Goal: Information Seeking & Learning: Understand process/instructions

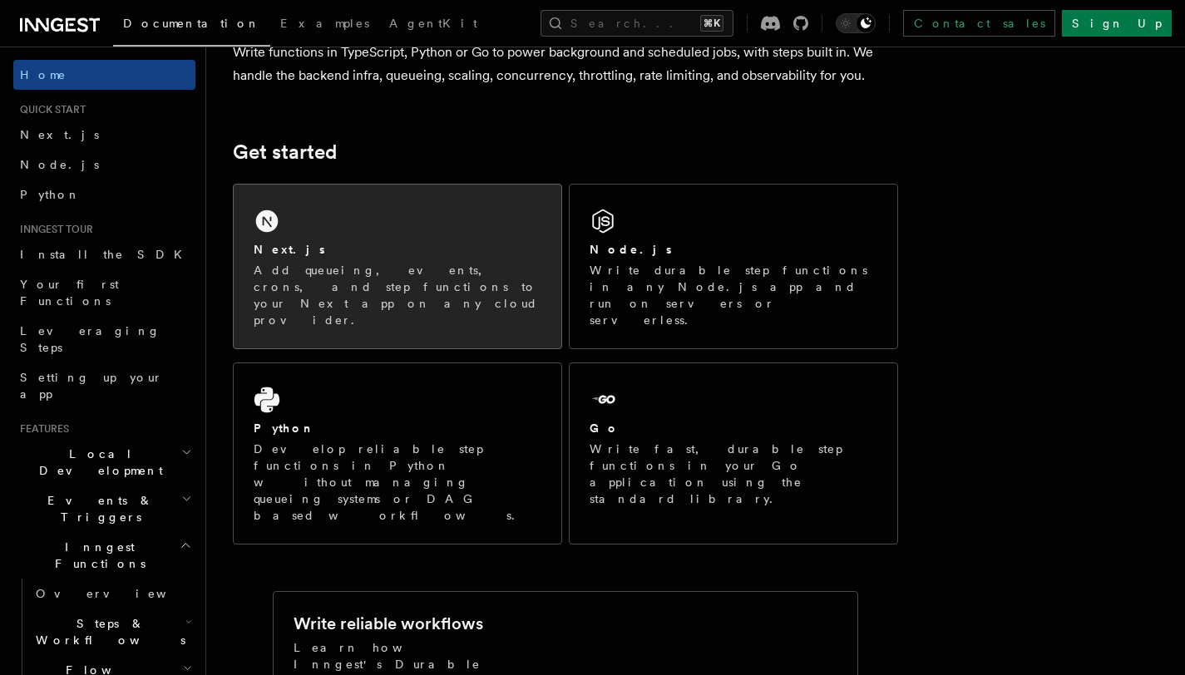
click at [479, 274] on p "Add queueing, events, crons, and step functions to your Next app on any cloud p…" at bounding box center [398, 295] width 288 height 67
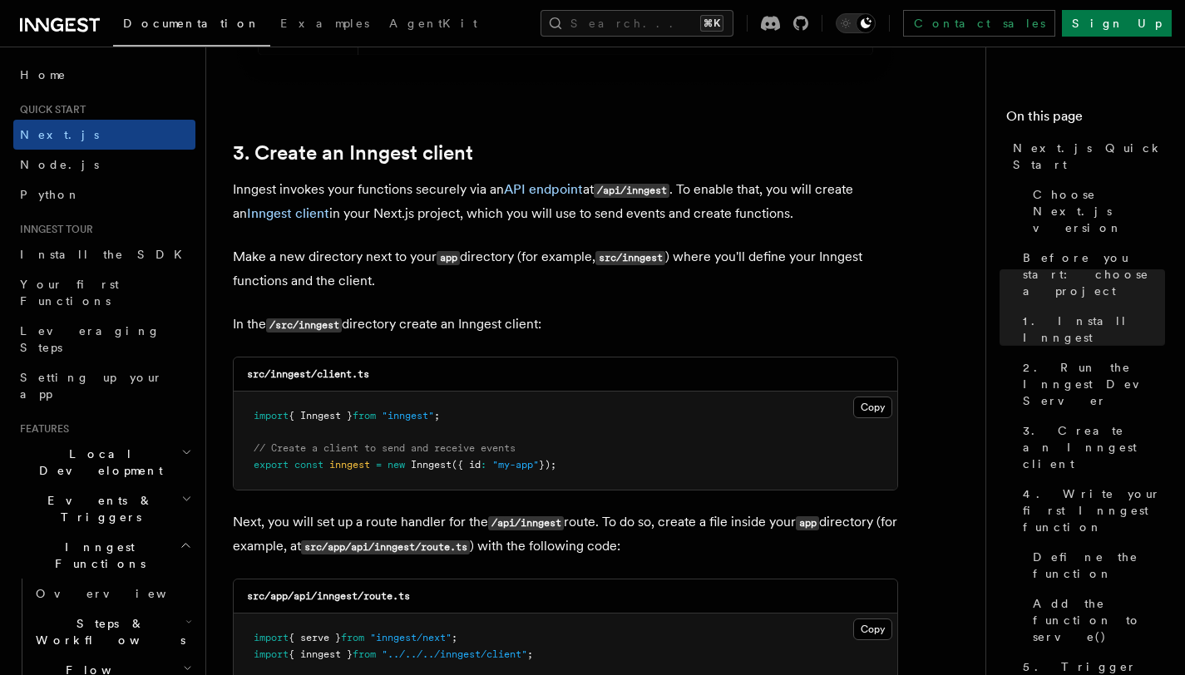
scroll to position [1917, 0]
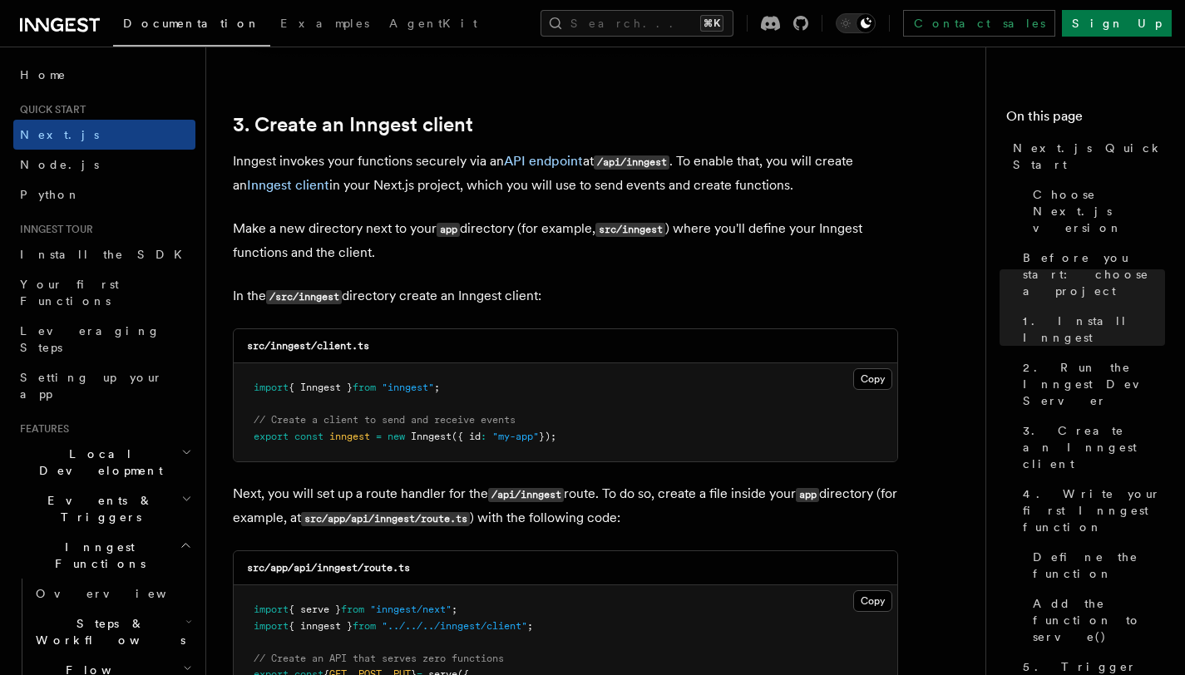
click at [881, 369] on pre "import { Inngest } from "inngest" ; // Create a client to send and receive even…" at bounding box center [566, 412] width 664 height 98
click at [875, 392] on pre "import { Inngest } from "inngest" ; // Create a client to send and receive even…" at bounding box center [566, 412] width 664 height 98
click at [875, 389] on button "Copy Copied" at bounding box center [872, 379] width 39 height 22
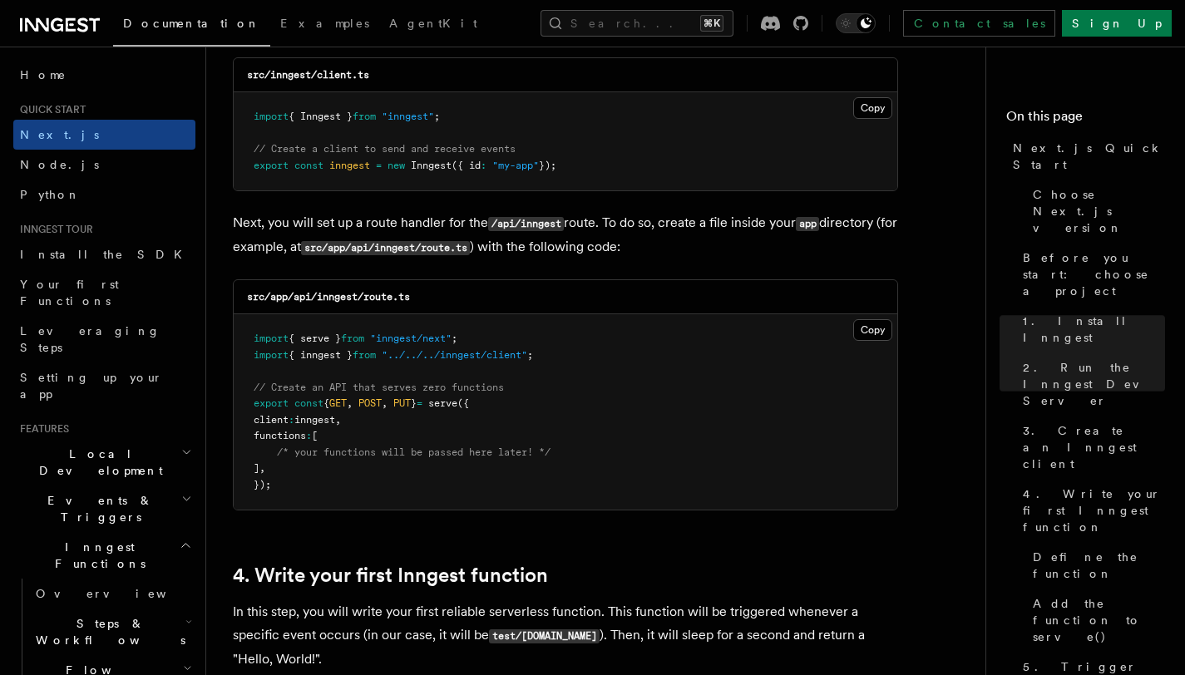
scroll to position [2201, 0]
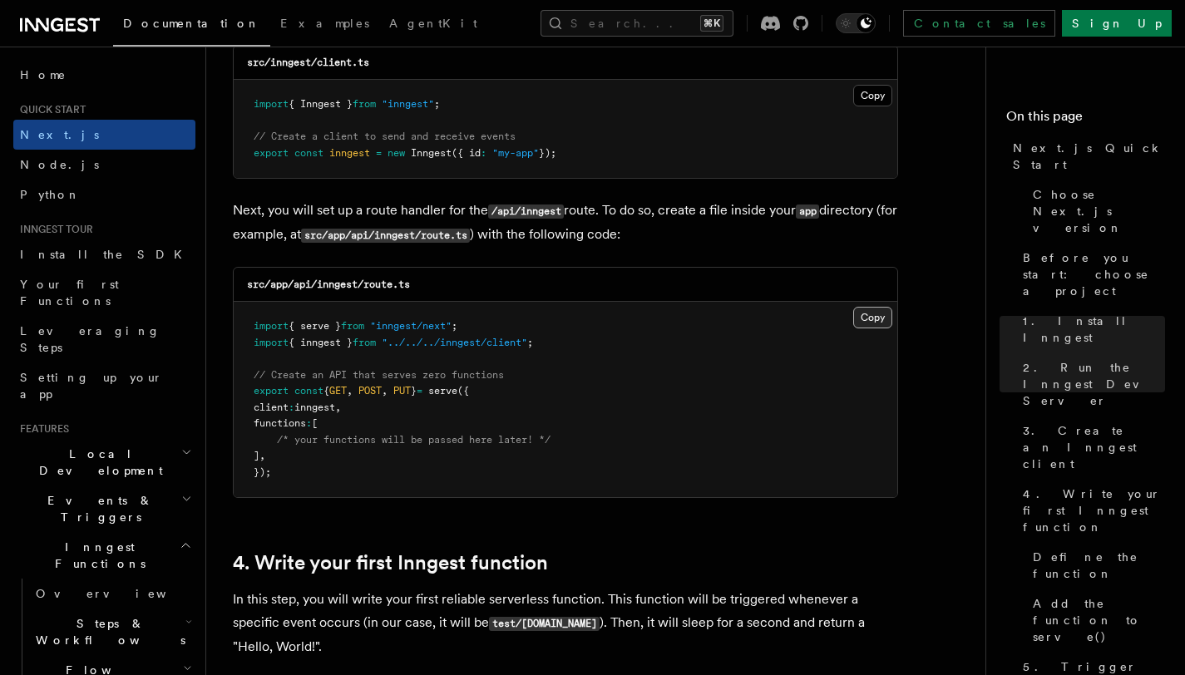
click at [883, 314] on button "Copy Copied" at bounding box center [872, 318] width 39 height 22
